Goal: Information Seeking & Learning: Learn about a topic

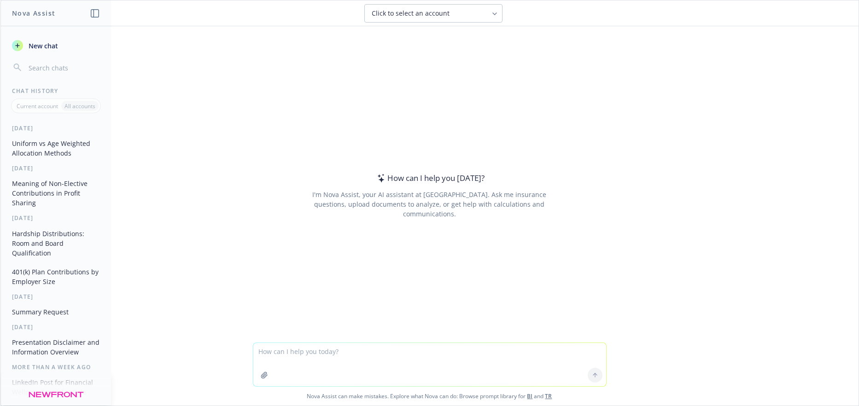
click at [41, 147] on button "Uniform vs Age Weighted Allocation Methods" at bounding box center [55, 148] width 95 height 25
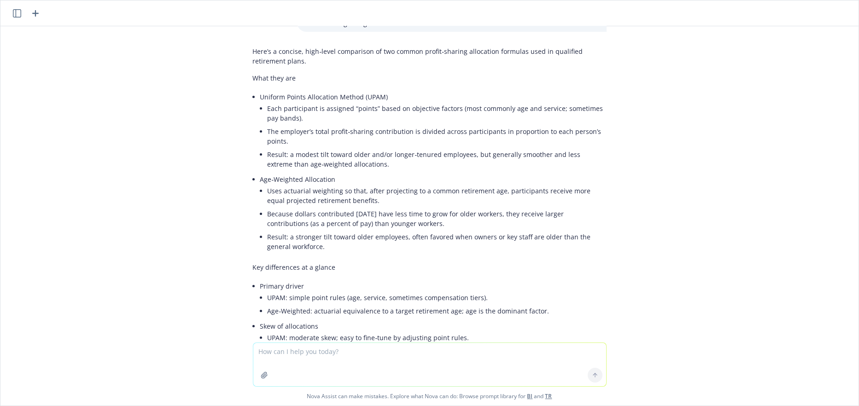
scroll to position [2, 0]
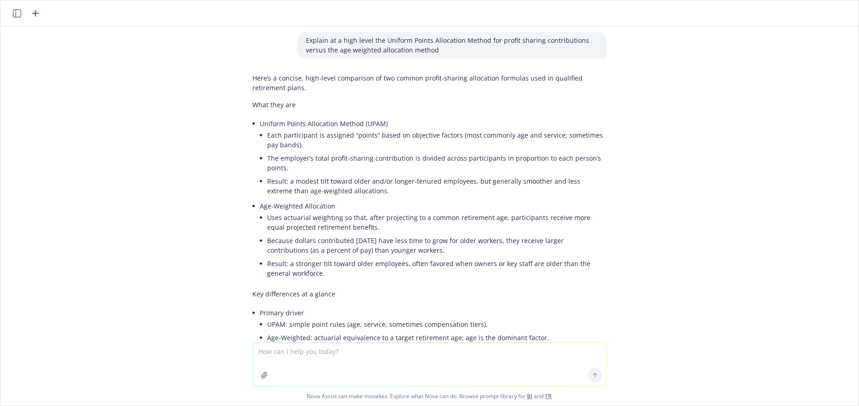
click at [221, 141] on div "Explain at a high level the Uniform Points Allocation Method for profit sharing…" at bounding box center [429, 184] width 858 height 317
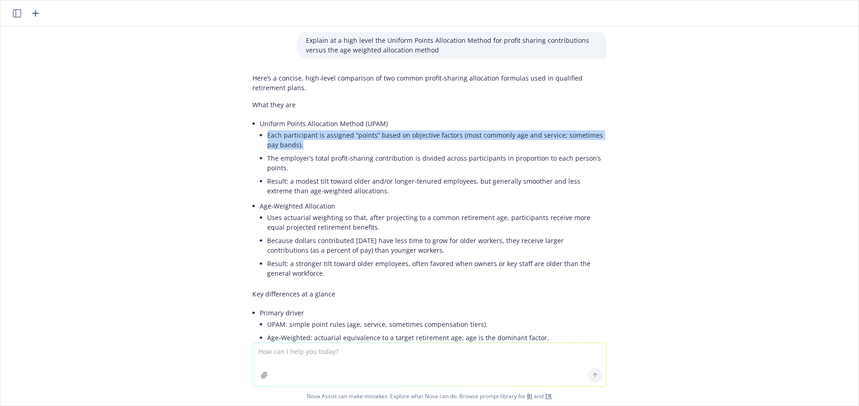
drag, startPoint x: 261, startPoint y: 135, endPoint x: 284, endPoint y: 143, distance: 24.3
click at [284, 143] on li "Each participant is assigned “points” based on objective factors (most commonly…" at bounding box center [437, 140] width 339 height 23
copy li "Each participant is assigned “points” based on objective factors (most commonly…"
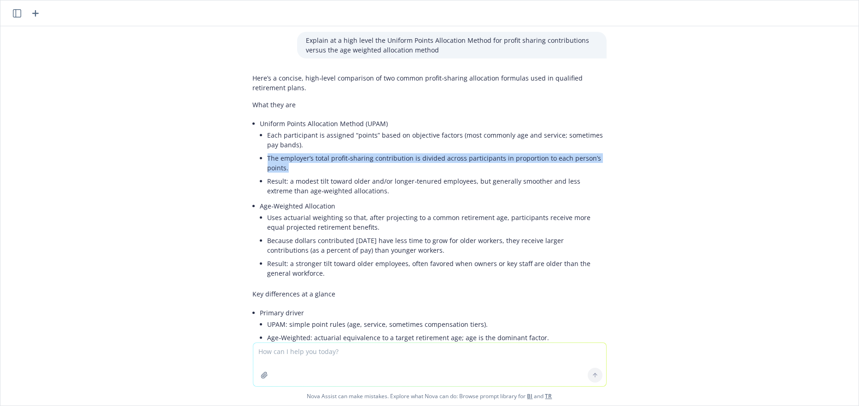
drag, startPoint x: 261, startPoint y: 154, endPoint x: 279, endPoint y: 162, distance: 19.4
click at [283, 165] on li "The employer’s total profit‑sharing contribution is divided across participants…" at bounding box center [437, 163] width 339 height 23
copy li "The employer’s total profit‑sharing contribution is divided across participants…"
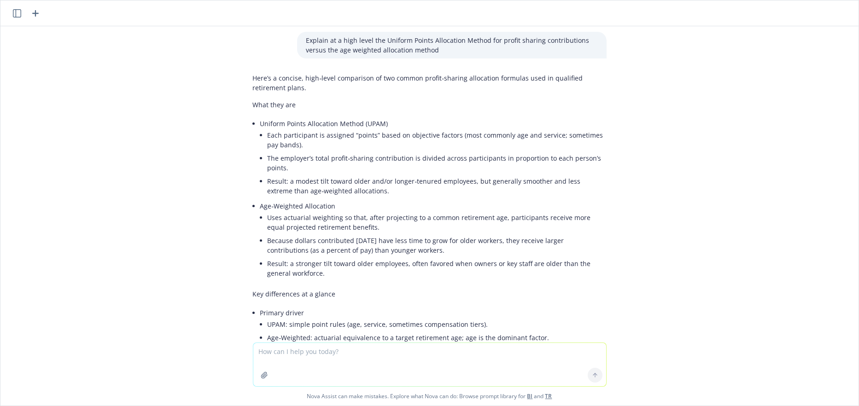
click at [191, 206] on div "Explain at a high level the Uniform Points Allocation Method for profit sharing…" at bounding box center [429, 184] width 858 height 317
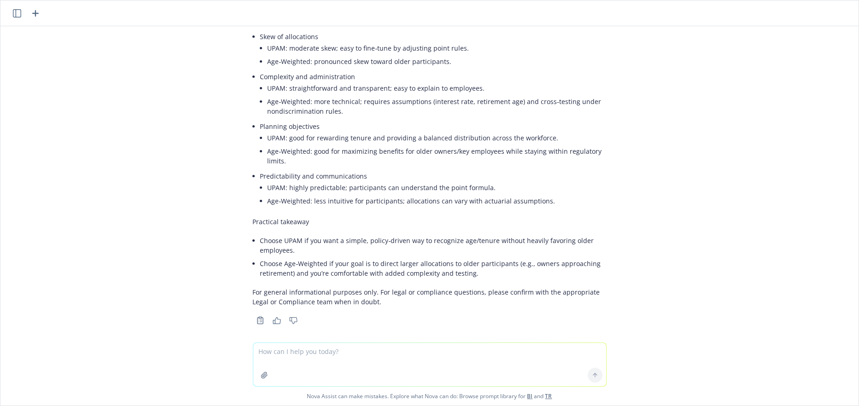
scroll to position [324, 0]
